Goal: Contribute content: Add original content to the website for others to see

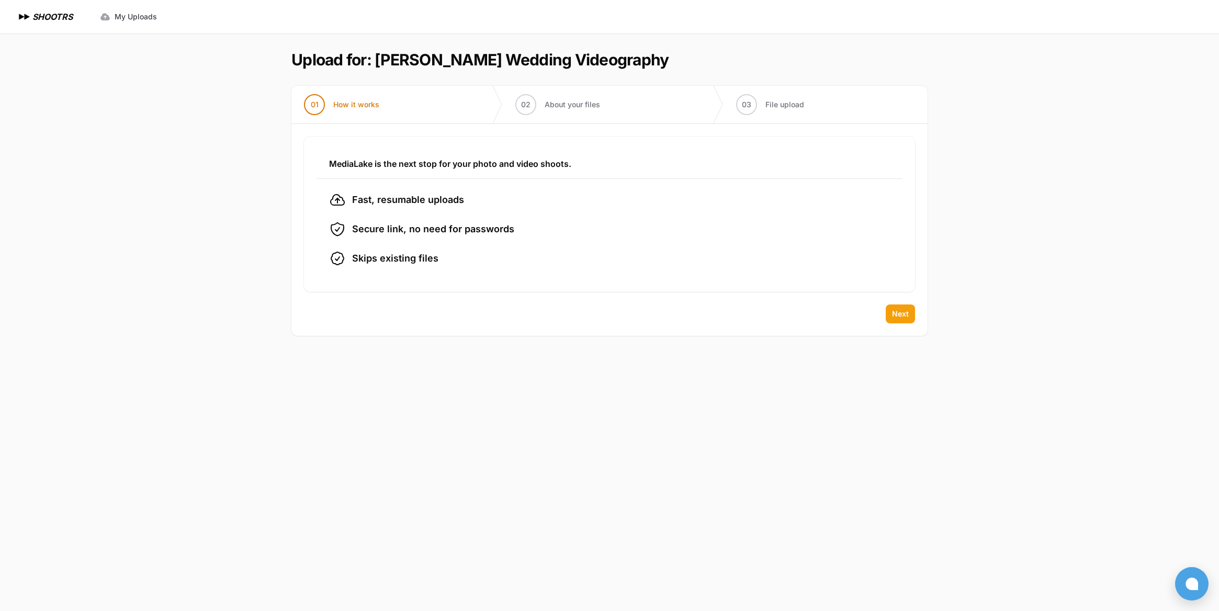
click at [897, 317] on span "Next" at bounding box center [900, 314] width 17 height 10
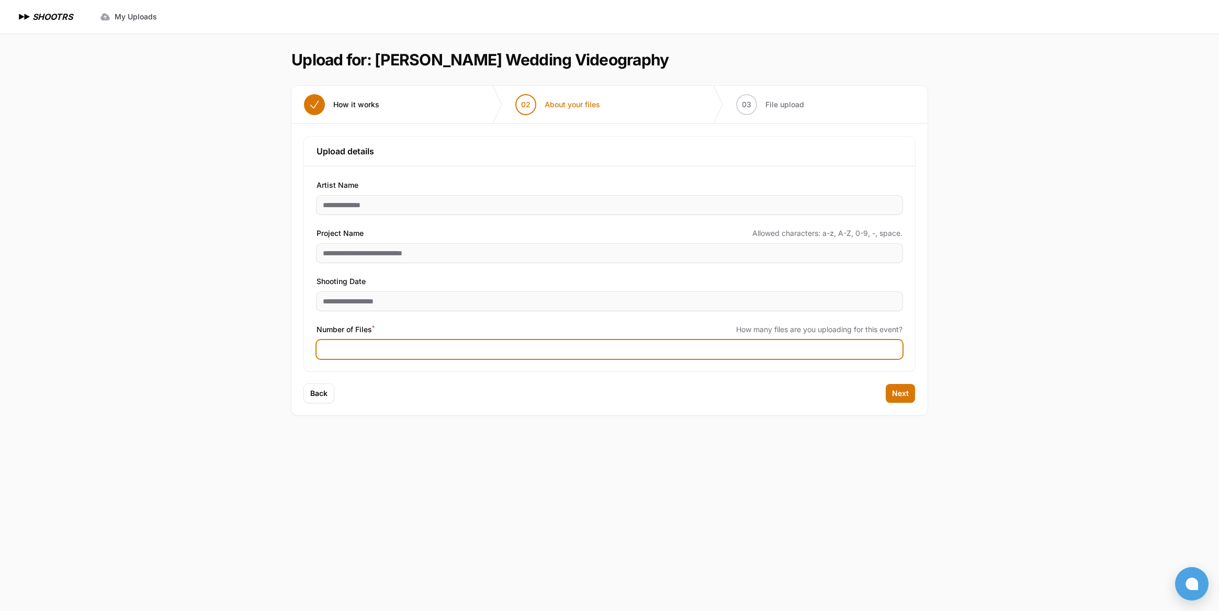
click at [424, 356] on input "Number of Files *" at bounding box center [610, 349] width 586 height 19
click at [352, 350] on input "Number of Files *" at bounding box center [610, 349] width 586 height 19
type input "***"
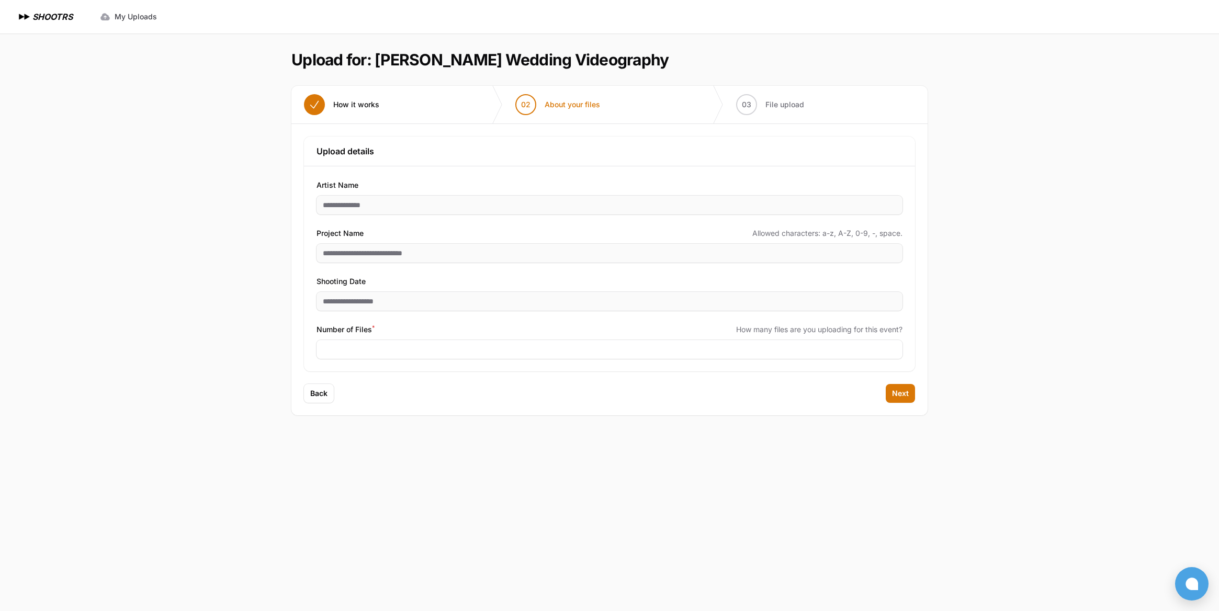
click at [390, 526] on main "Upload for: [PERSON_NAME] Wedding Videography 01 How it works" at bounding box center [610, 322] width 670 height 578
click at [443, 396] on div "Back Next" at bounding box center [609, 399] width 636 height 31
click at [900, 390] on span "Next" at bounding box center [900, 393] width 17 height 10
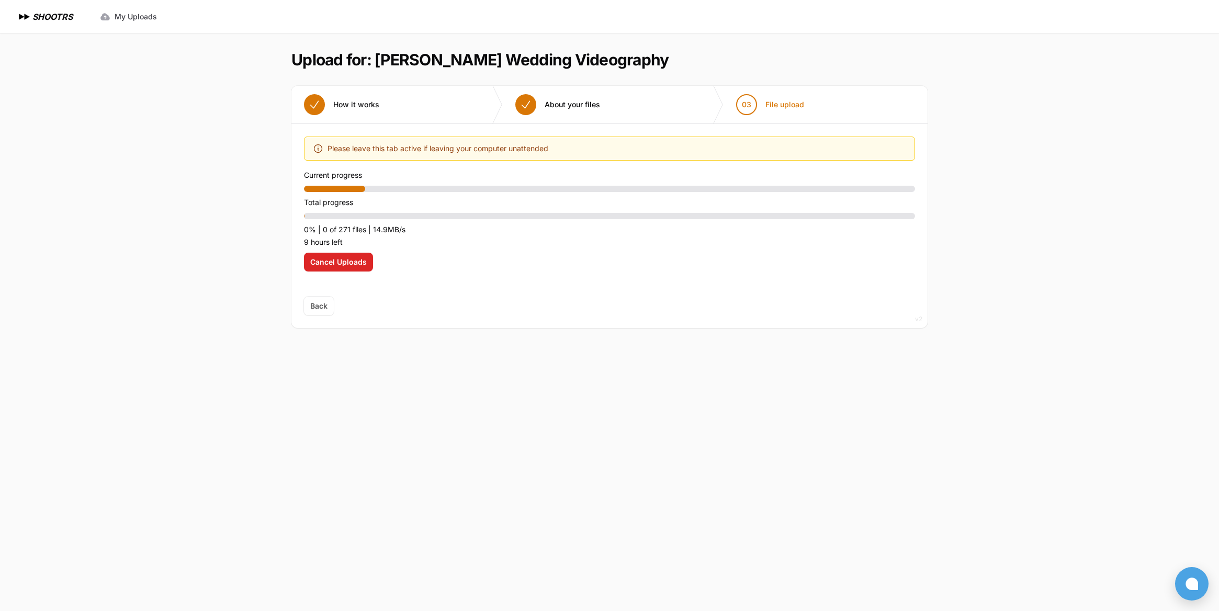
click at [511, 265] on div "Optimize your upload experience We recommend Google Chrome for fast and reliabl…" at bounding box center [609, 211] width 611 height 148
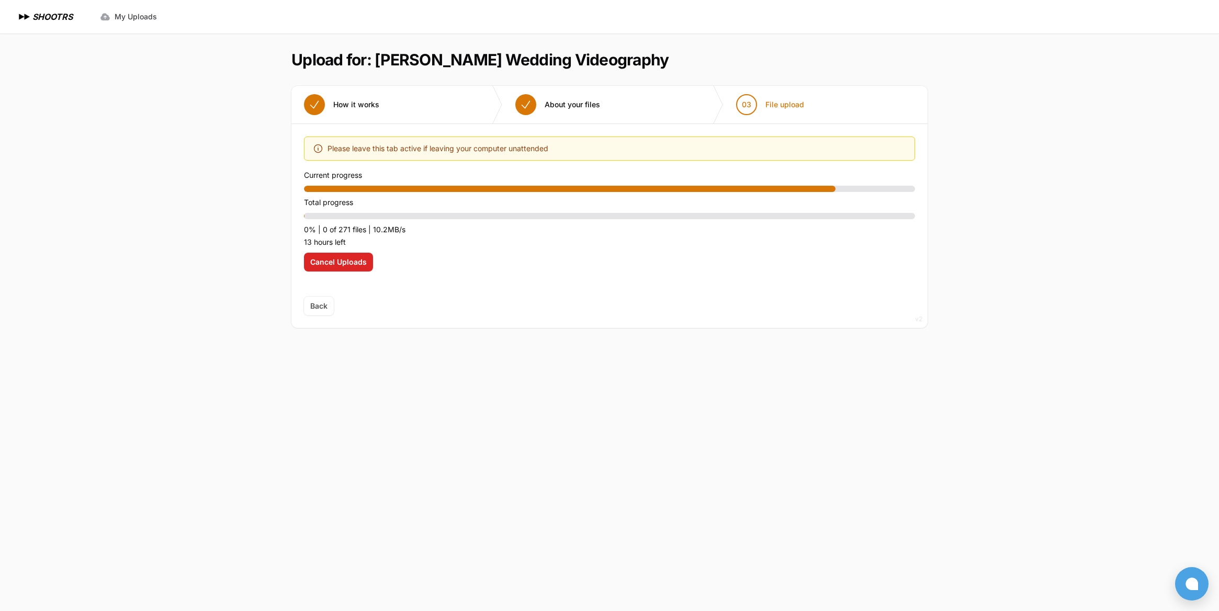
click at [452, 489] on main "Upload for: [PERSON_NAME] Wedding Videography 01 How it works" at bounding box center [610, 322] width 670 height 578
click at [514, 375] on main "Upload for: [PERSON_NAME] Wedding Videography 01 How it works" at bounding box center [610, 322] width 670 height 578
